Goal: Check status: Check status

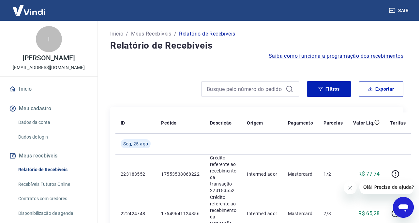
click at [163, 33] on p "Meus Recebíveis" at bounding box center [151, 34] width 40 height 8
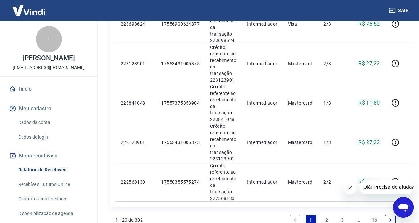
scroll to position [744, 0]
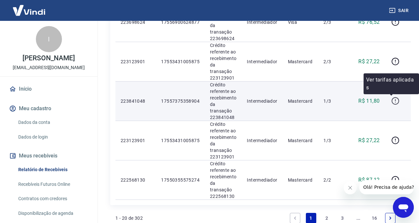
click at [392, 100] on icon "button" at bounding box center [396, 101] width 8 height 8
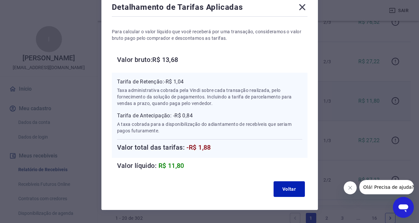
scroll to position [58, 0]
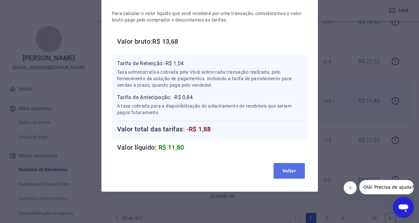
click at [277, 166] on button "Voltar" at bounding box center [289, 171] width 31 height 16
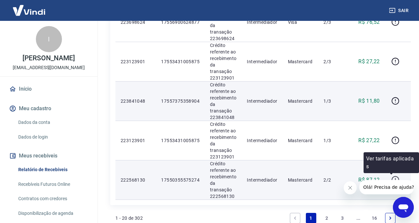
click at [392, 176] on icon "button" at bounding box center [396, 180] width 8 height 8
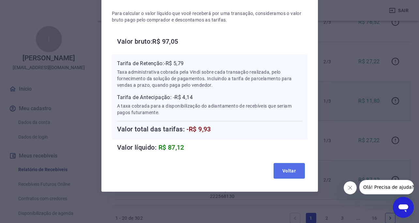
click at [290, 173] on button "Voltar" at bounding box center [289, 171] width 31 height 16
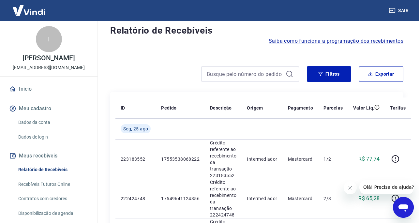
scroll to position [0, 0]
